Goal: Task Accomplishment & Management: Complete application form

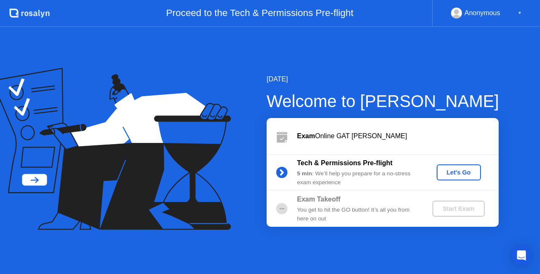
click at [476, 169] on div "Let's Go" at bounding box center [459, 172] width 38 height 7
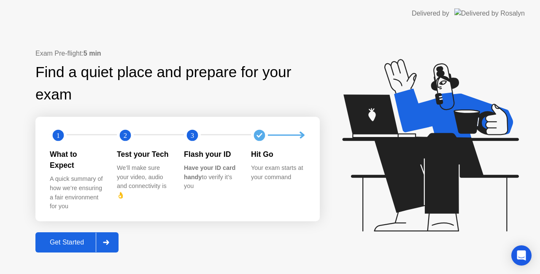
click at [72, 232] on button "Get Started" at bounding box center [76, 242] width 83 height 20
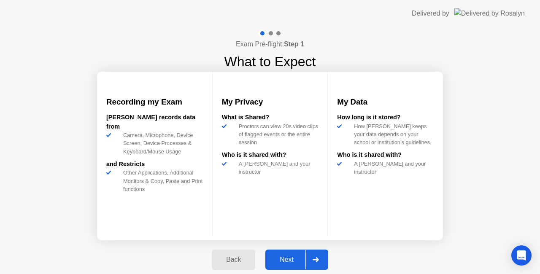
click at [294, 261] on div "Next" at bounding box center [287, 260] width 38 height 8
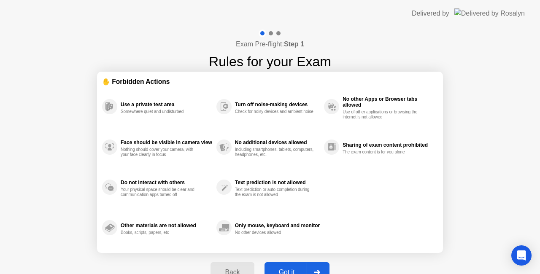
click at [294, 261] on div "Back Got it" at bounding box center [269, 272] width 129 height 39
click at [299, 269] on div "Got it" at bounding box center [287, 273] width 40 height 8
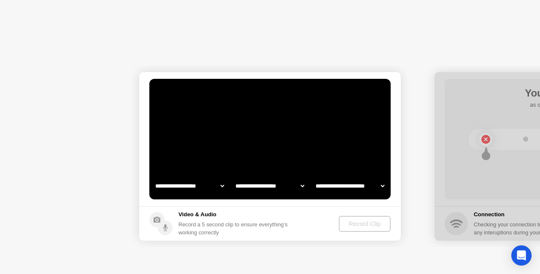
select select "**********"
select select "*******"
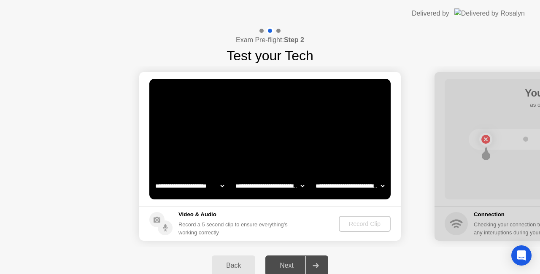
click at [204, 187] on select "**********" at bounding box center [189, 185] width 72 height 17
click at [368, 223] on div "Record Clip" at bounding box center [364, 223] width 45 height 7
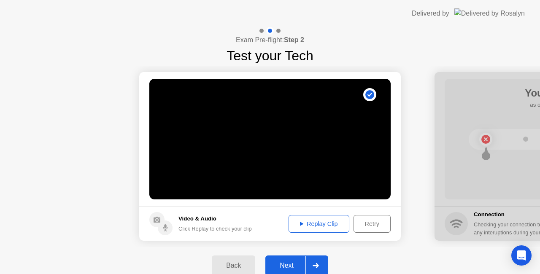
click at [336, 221] on div "Replay Clip" at bounding box center [318, 223] width 55 height 7
click at [371, 225] on div "Retry" at bounding box center [371, 223] width 31 height 7
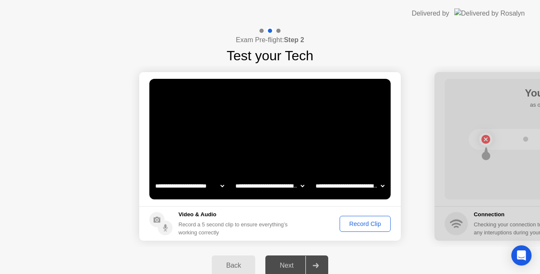
click at [371, 225] on div "Record Clip" at bounding box center [364, 223] width 45 height 7
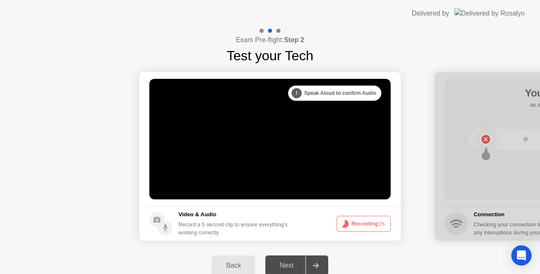
click at [371, 225] on button "Recording 2s" at bounding box center [363, 224] width 54 height 16
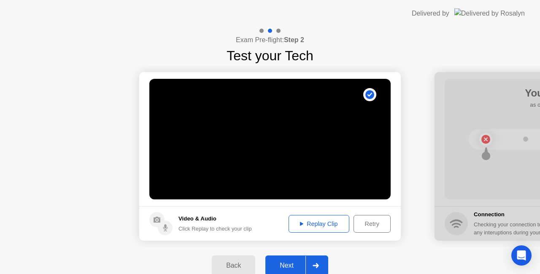
click at [320, 221] on div "Replay Clip" at bounding box center [318, 223] width 55 height 7
click at [357, 221] on div "Retry" at bounding box center [371, 223] width 31 height 7
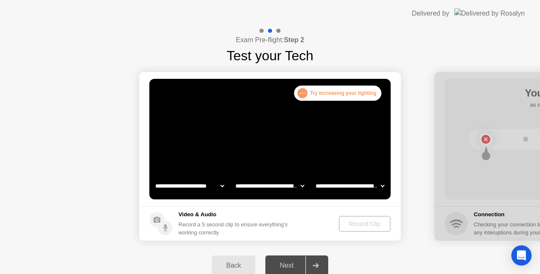
click at [372, 220] on div "Record Clip" at bounding box center [364, 223] width 45 height 7
click at [366, 227] on div "Record Clip" at bounding box center [364, 223] width 45 height 7
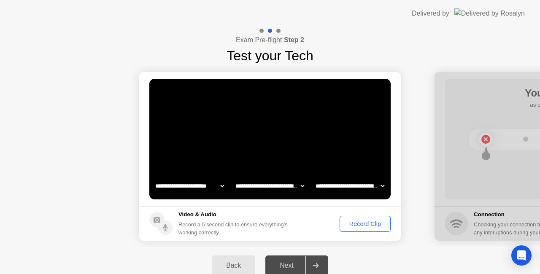
click at [370, 221] on div "Record Clip" at bounding box center [364, 223] width 45 height 7
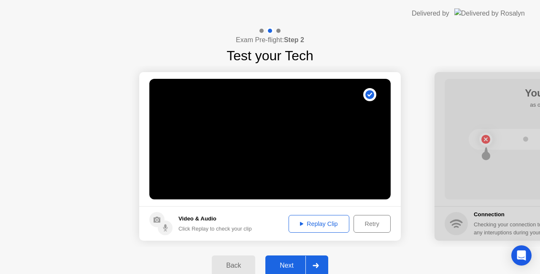
click at [325, 224] on div "Replay Clip" at bounding box center [318, 223] width 55 height 7
click at [302, 263] on div "Next" at bounding box center [287, 266] width 38 height 8
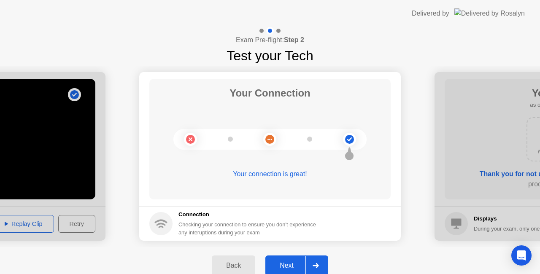
click at [296, 262] on div "Next" at bounding box center [287, 266] width 38 height 8
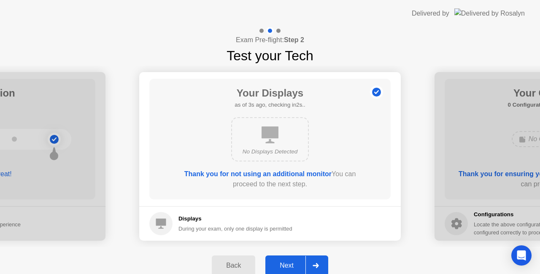
click at [301, 266] on div "Next" at bounding box center [287, 266] width 38 height 8
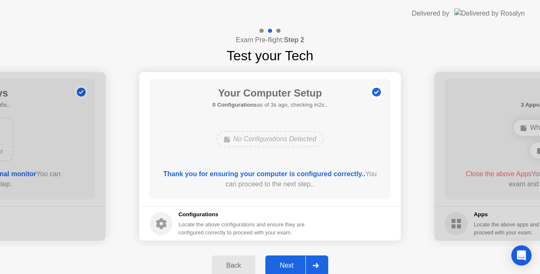
click at [309, 261] on div at bounding box center [315, 265] width 20 height 19
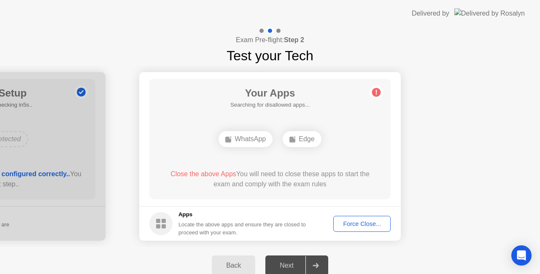
click at [373, 223] on div "Force Close..." at bounding box center [361, 223] width 51 height 7
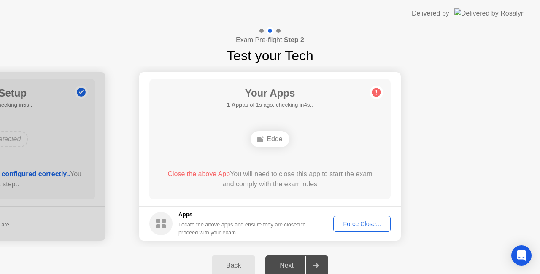
click at [379, 224] on div "Force Close..." at bounding box center [361, 223] width 51 height 7
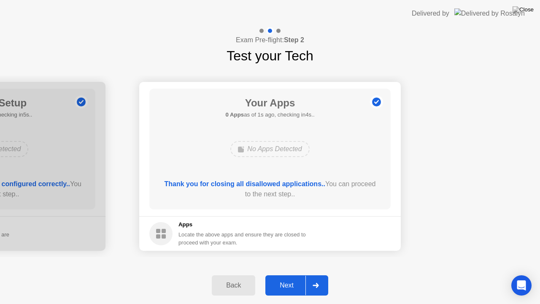
click at [314, 274] on div at bounding box center [315, 284] width 20 height 19
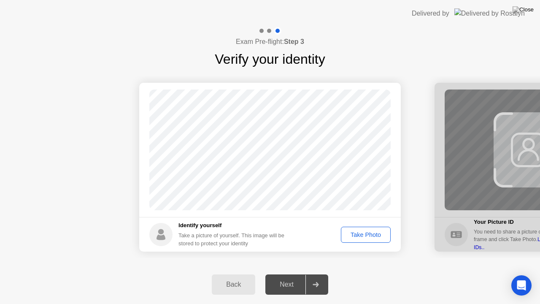
click at [368, 236] on div "Take Photo" at bounding box center [366, 234] width 44 height 7
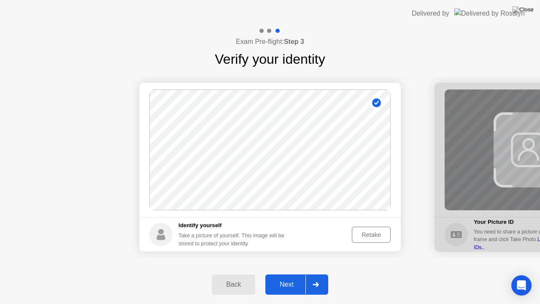
click at [376, 234] on div "Retake" at bounding box center [371, 234] width 33 height 7
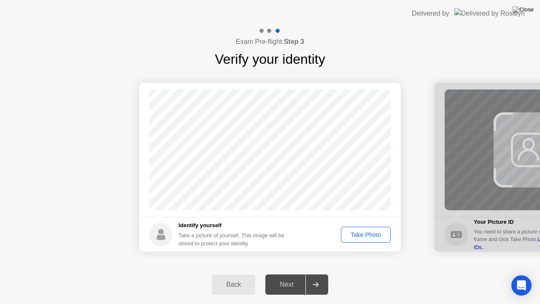
click at [376, 234] on div "Take Photo" at bounding box center [366, 234] width 44 height 7
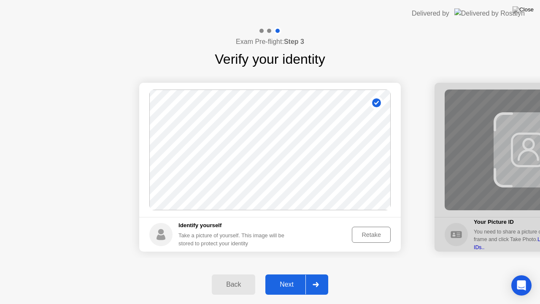
click at [376, 234] on div "Retake" at bounding box center [371, 234] width 33 height 7
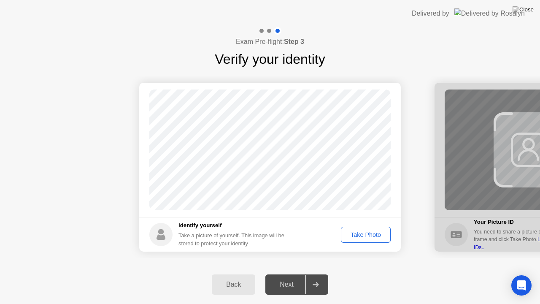
click at [376, 234] on div "Take Photo" at bounding box center [366, 234] width 44 height 7
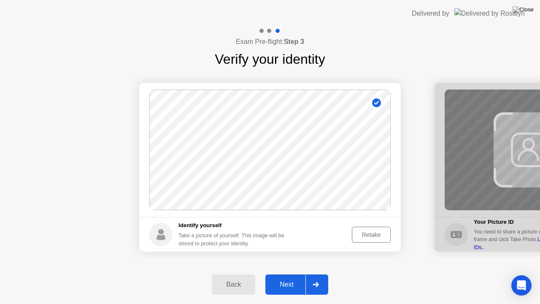
click at [379, 232] on div "Retake" at bounding box center [371, 234] width 33 height 7
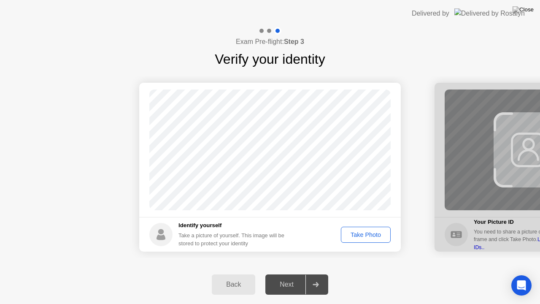
click at [379, 232] on div "Take Photo" at bounding box center [366, 234] width 44 height 7
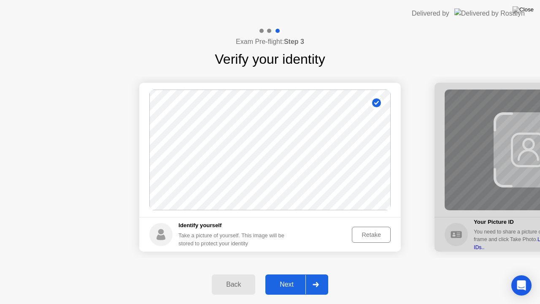
click at [379, 232] on div "Retake" at bounding box center [371, 234] width 33 height 7
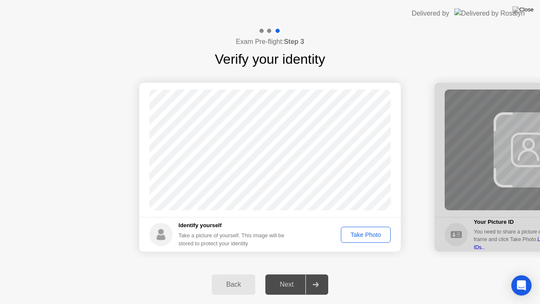
click at [379, 232] on div "Take Photo" at bounding box center [366, 234] width 44 height 7
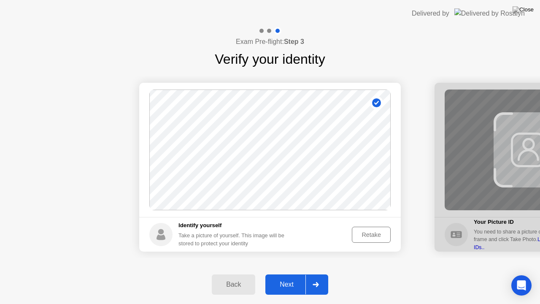
click at [379, 232] on div "Retake" at bounding box center [371, 234] width 33 height 7
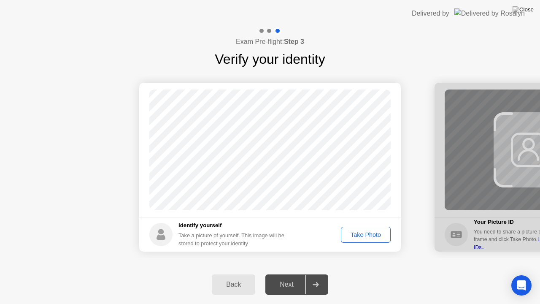
click at [379, 232] on div "Take Photo" at bounding box center [366, 234] width 44 height 7
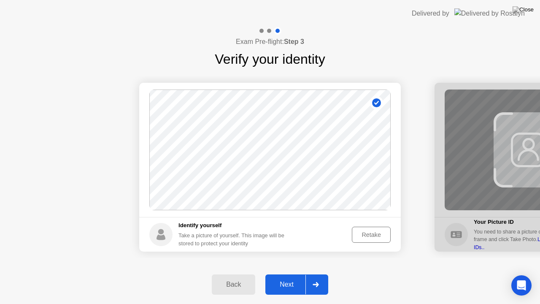
click at [375, 231] on div "Retake" at bounding box center [371, 234] width 33 height 7
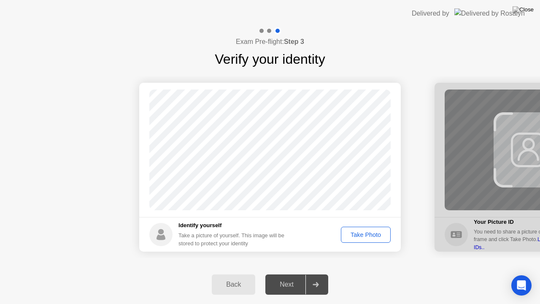
click at [375, 231] on div "Take Photo" at bounding box center [366, 234] width 44 height 7
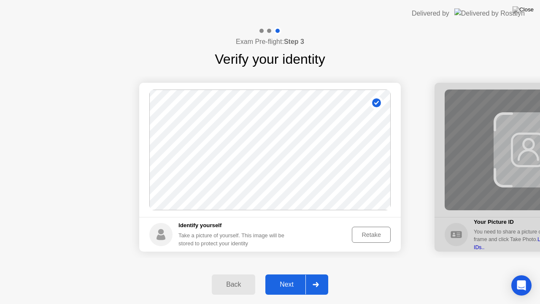
click at [283, 274] on div "Next" at bounding box center [287, 284] width 38 height 8
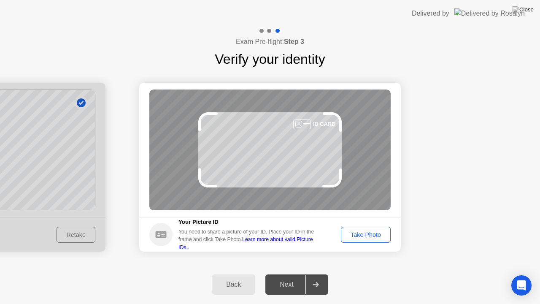
click at [371, 234] on div "Take Photo" at bounding box center [366, 234] width 44 height 7
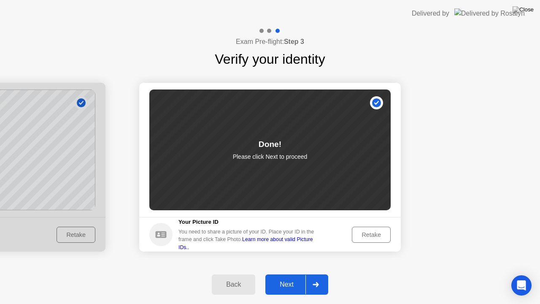
click at [314, 274] on div at bounding box center [315, 283] width 20 height 19
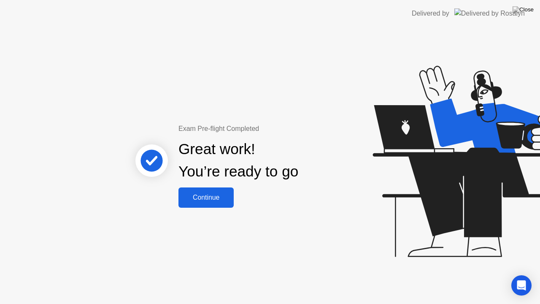
click at [215, 194] on div "Continue" at bounding box center [206, 197] width 50 height 8
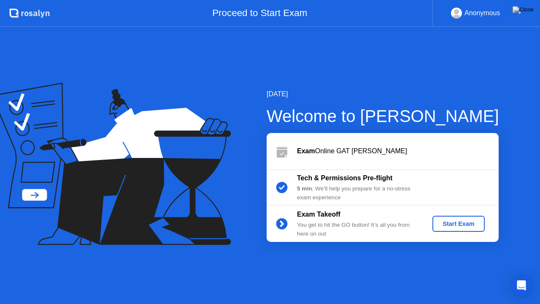
click at [467, 223] on div "Start Exam" at bounding box center [457, 223] width 45 height 7
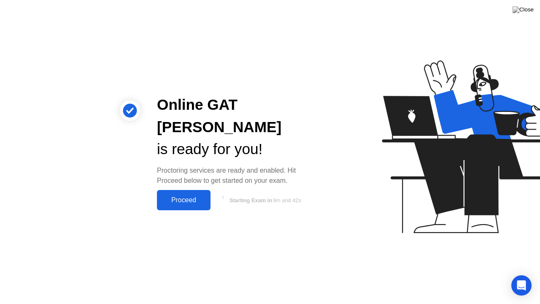
click at [185, 196] on div "Proceed" at bounding box center [183, 200] width 48 height 8
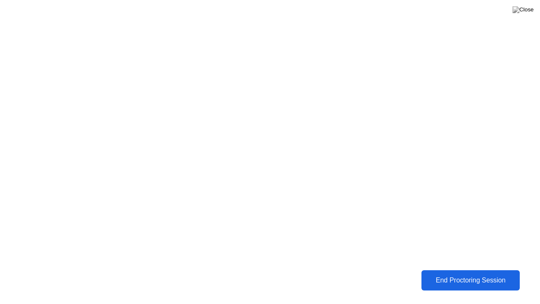
click at [465, 274] on button "End Proctoring Session" at bounding box center [470, 280] width 99 height 20
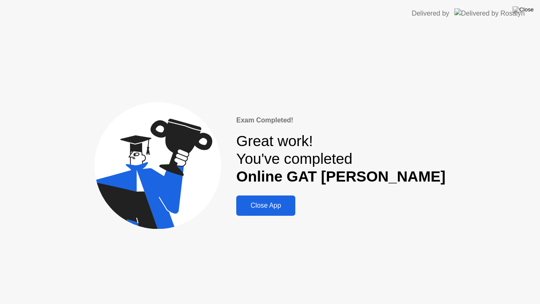
click at [293, 203] on div "Close App" at bounding box center [266, 206] width 54 height 8
